Goal: Communication & Community: Answer question/provide support

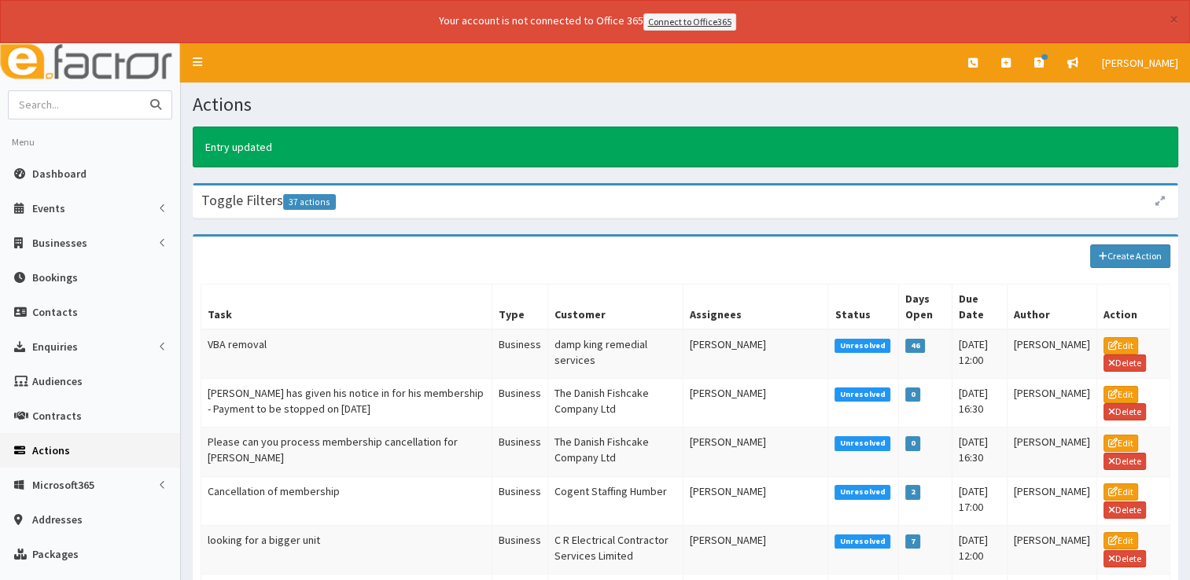
click at [93, 105] on input "text" at bounding box center [75, 105] width 132 height 28
type input "topcon"
click at [140, 91] on button "submit" at bounding box center [155, 105] width 31 height 28
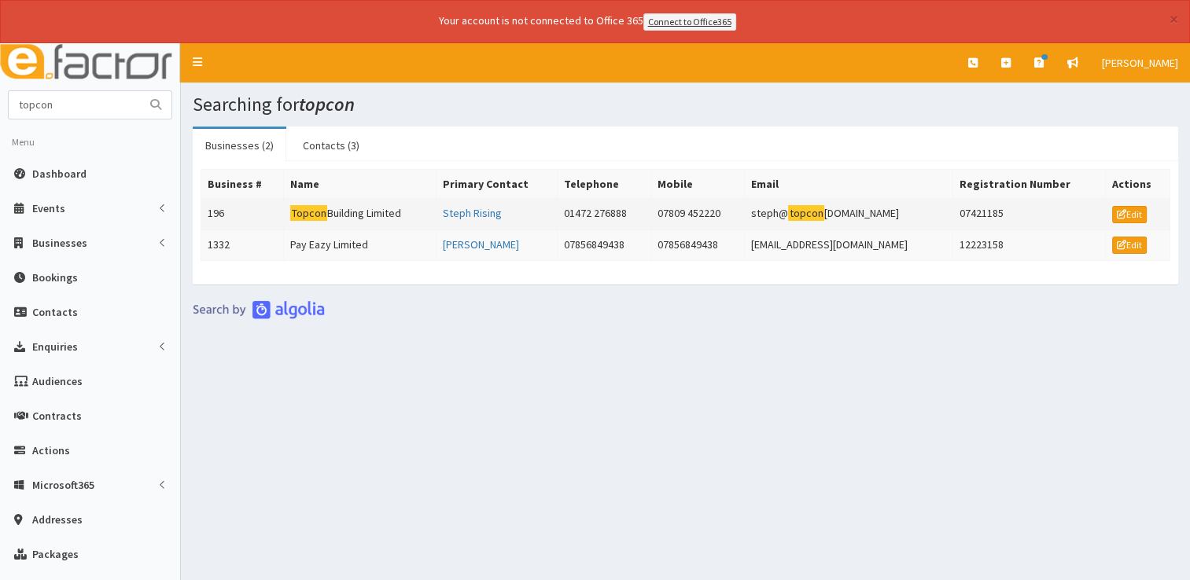
click at [368, 214] on td "Topcon Building Limited" at bounding box center [360, 213] width 152 height 31
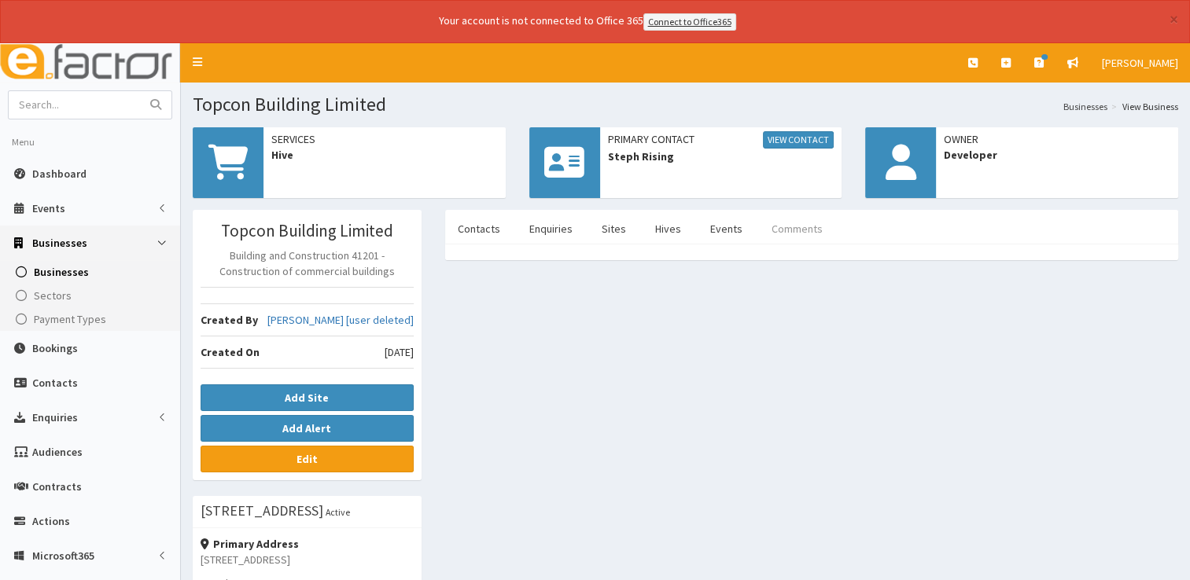
click at [794, 228] on link "Comments" at bounding box center [797, 228] width 76 height 33
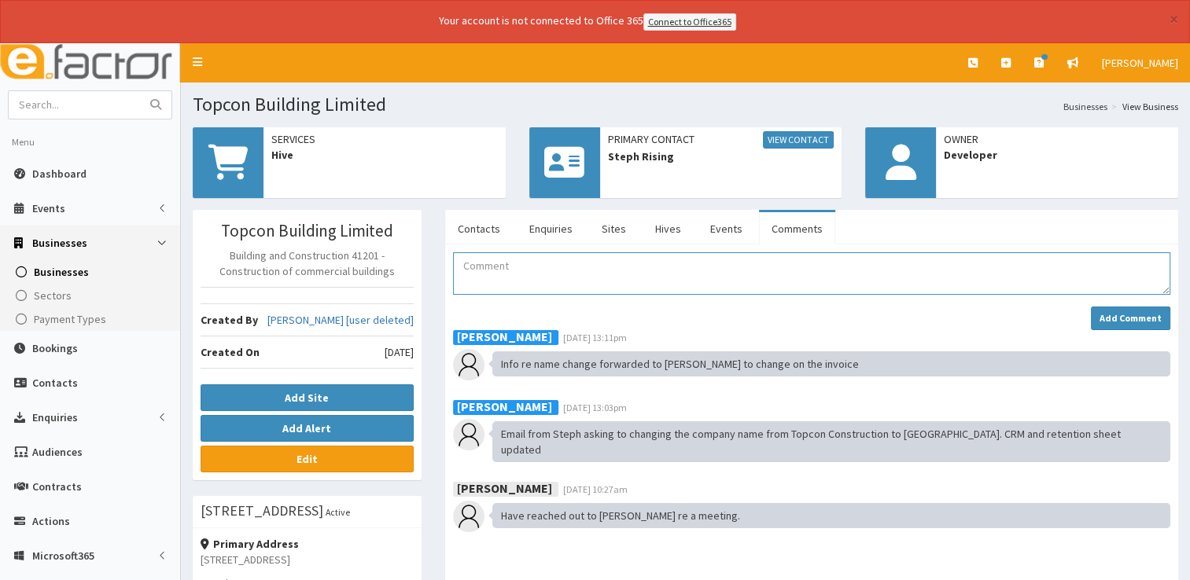
click at [513, 274] on textarea "Comment" at bounding box center [811, 273] width 717 height 42
click at [801, 263] on textarea "Sue has booked the Business Hive Training room for 23rd December using her free…" at bounding box center [811, 273] width 717 height 42
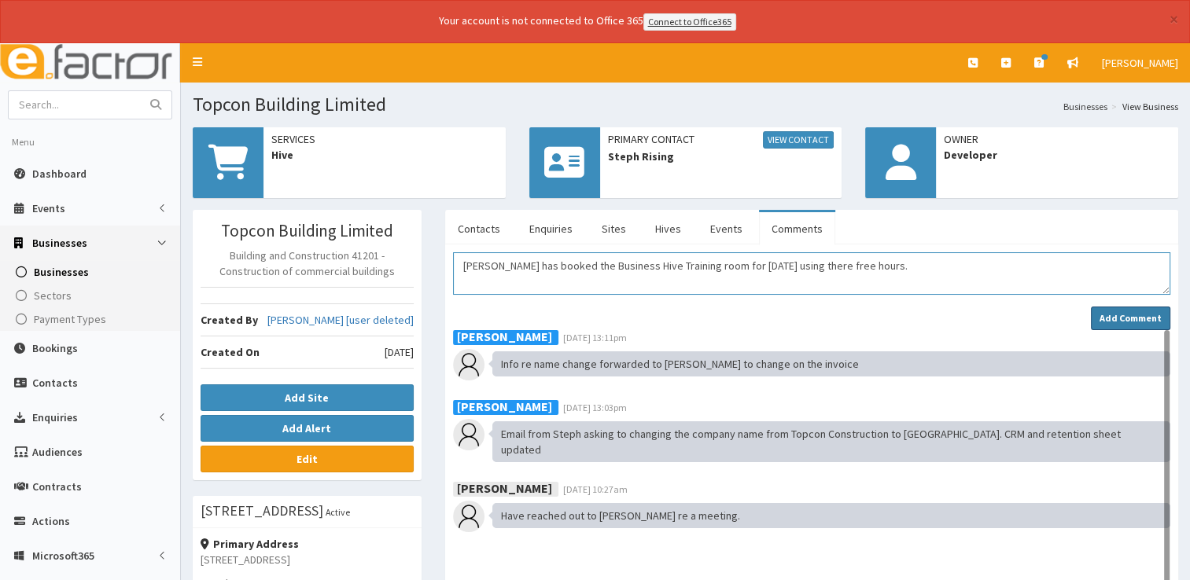
type textarea "Sue has booked the Business Hive Training room for 23rd December using there fr…"
click at [1110, 315] on strong "Add Comment" at bounding box center [1130, 318] width 62 height 12
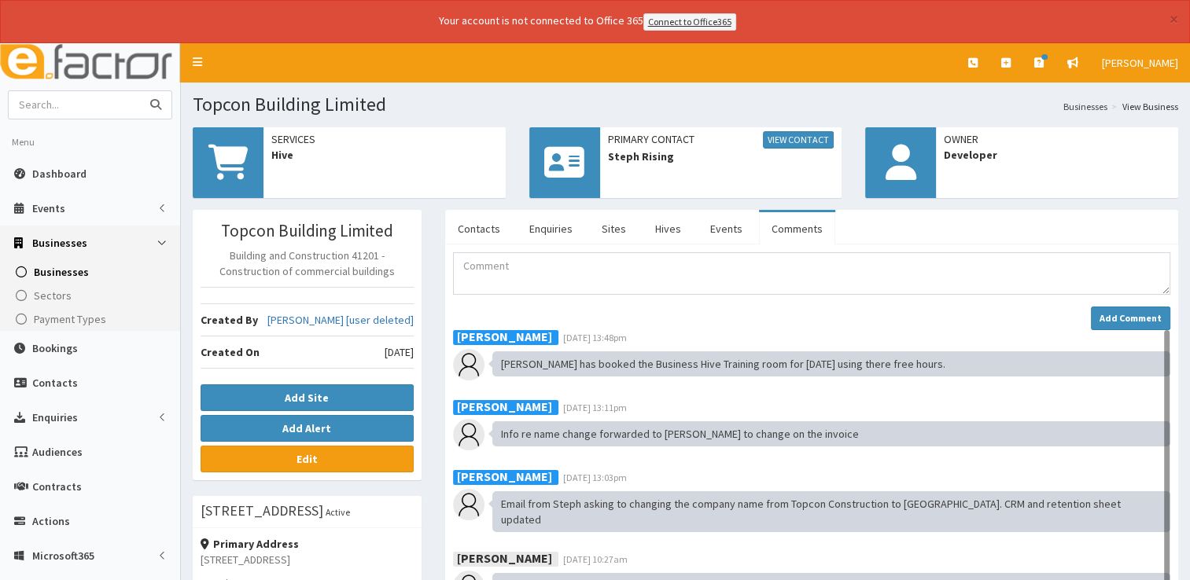
click at [86, 109] on input "text" at bounding box center [75, 105] width 132 height 28
type input "laceby"
click at [140, 91] on button "submit" at bounding box center [155, 105] width 31 height 28
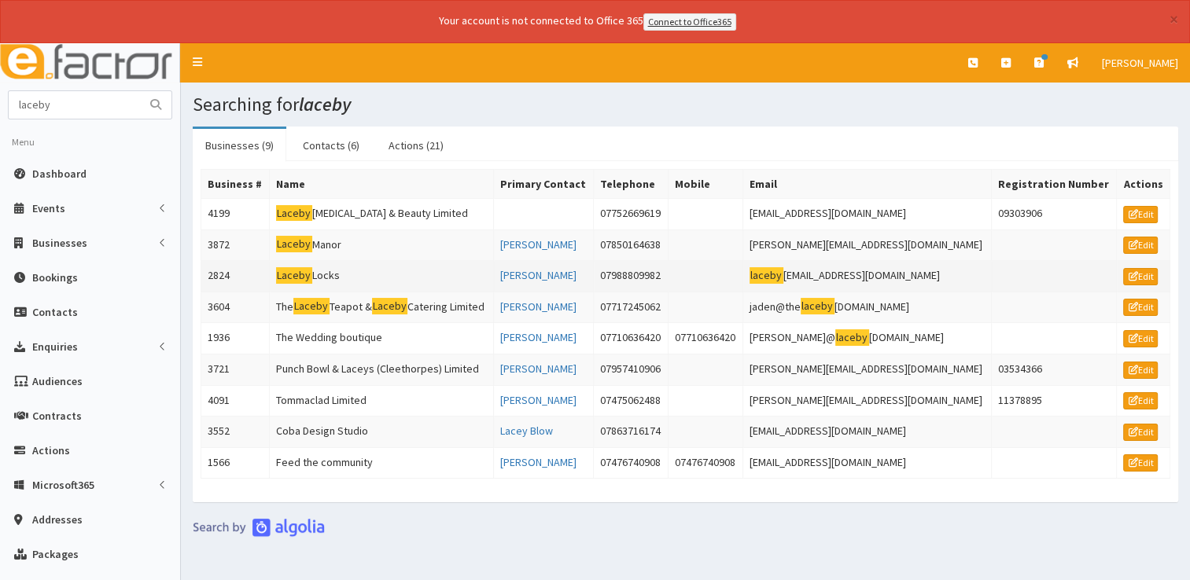
click at [304, 270] on mark "Laceby" at bounding box center [294, 275] width 36 height 17
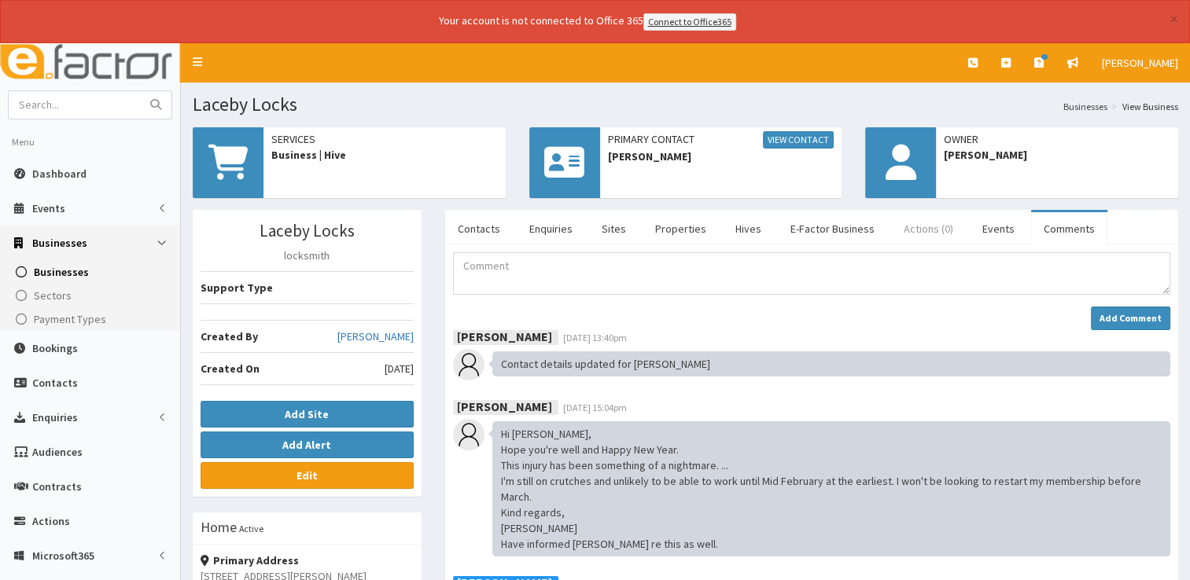
click at [918, 222] on link "Actions (0)" at bounding box center [928, 228] width 75 height 33
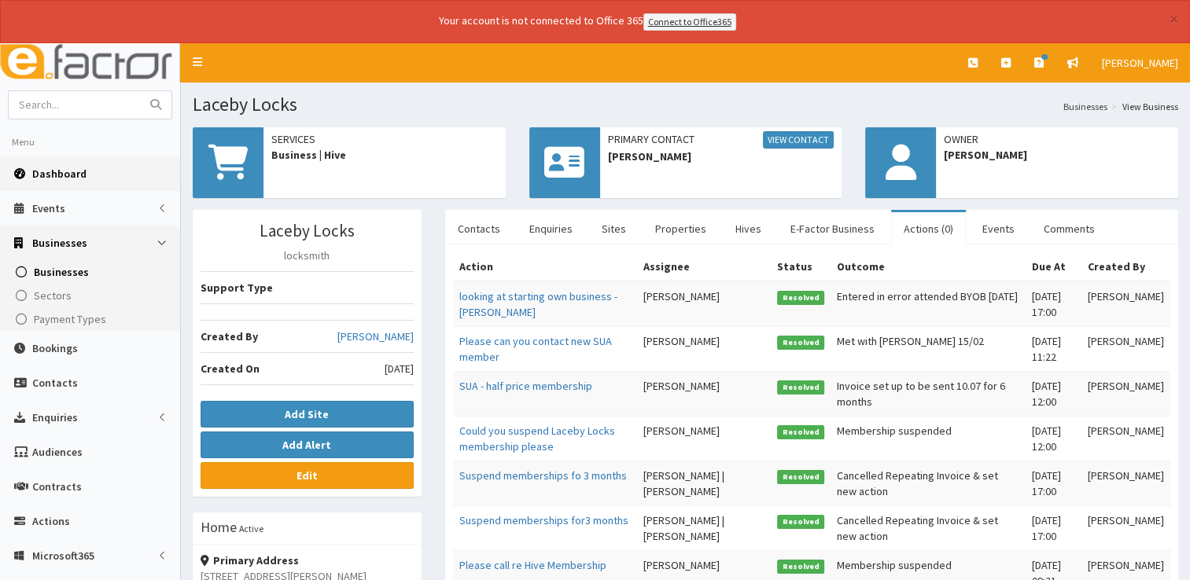
click at [65, 167] on span "Dashboard" at bounding box center [59, 174] width 54 height 14
